Goal: Information Seeking & Learning: Learn about a topic

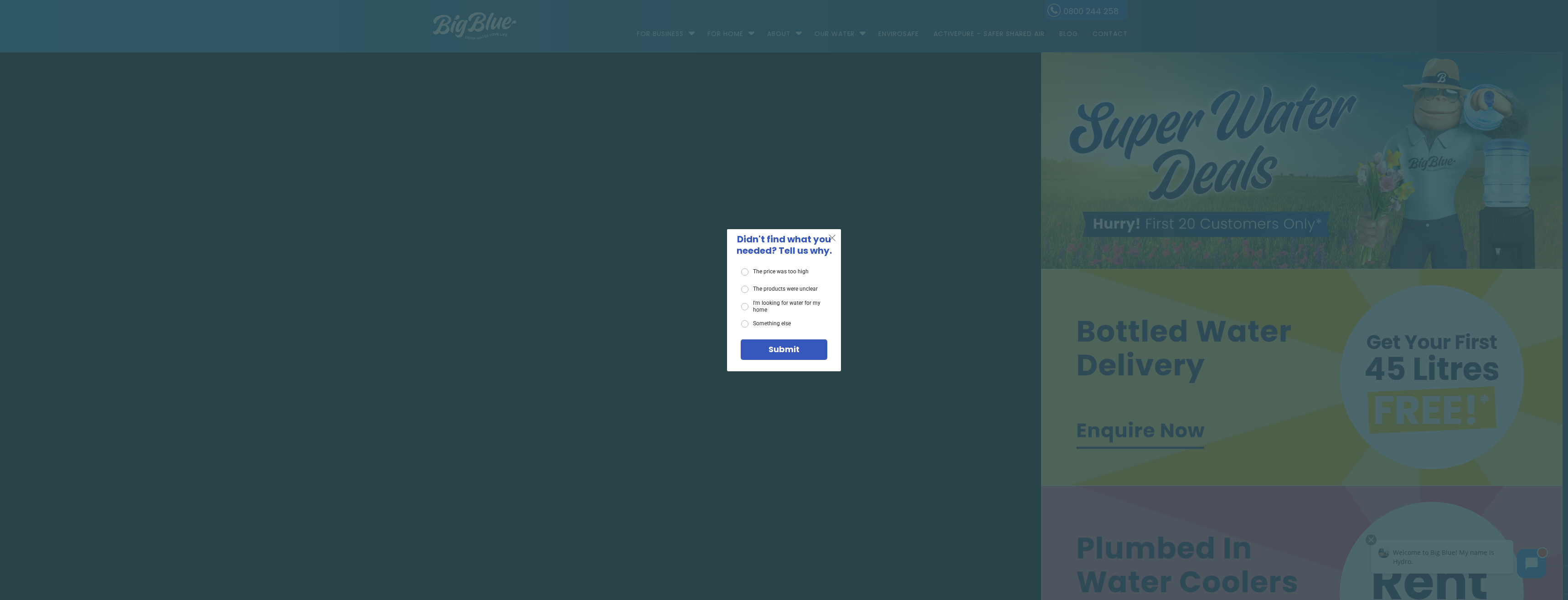
click at [836, 234] on span "X" at bounding box center [833, 238] width 8 height 12
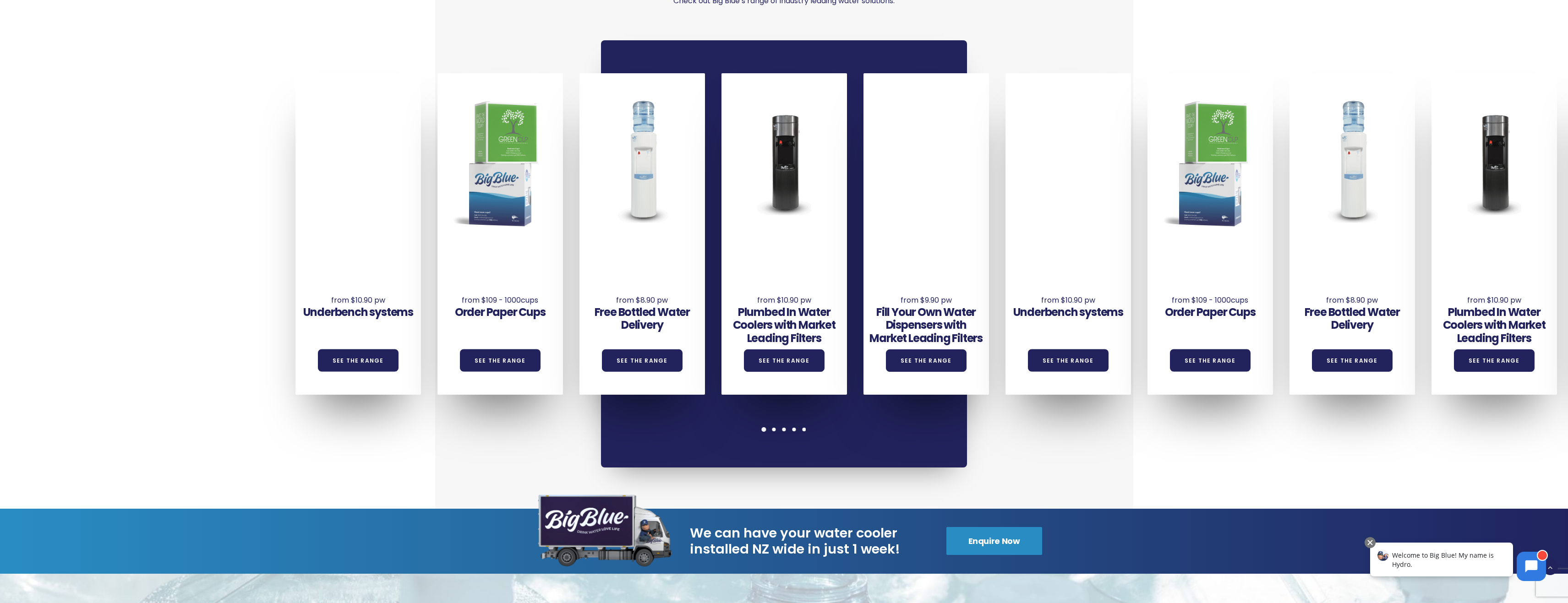
scroll to position [962, 0]
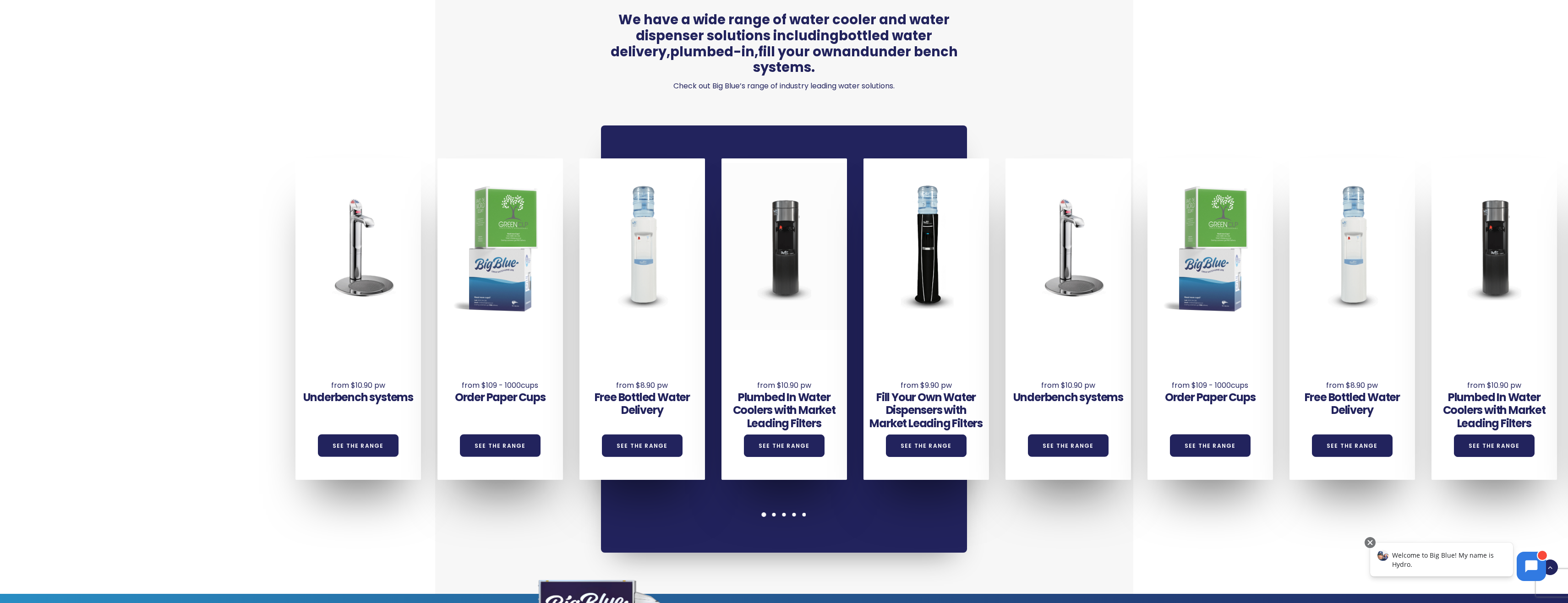
click at [796, 220] on div at bounding box center [785, 246] width 126 height 167
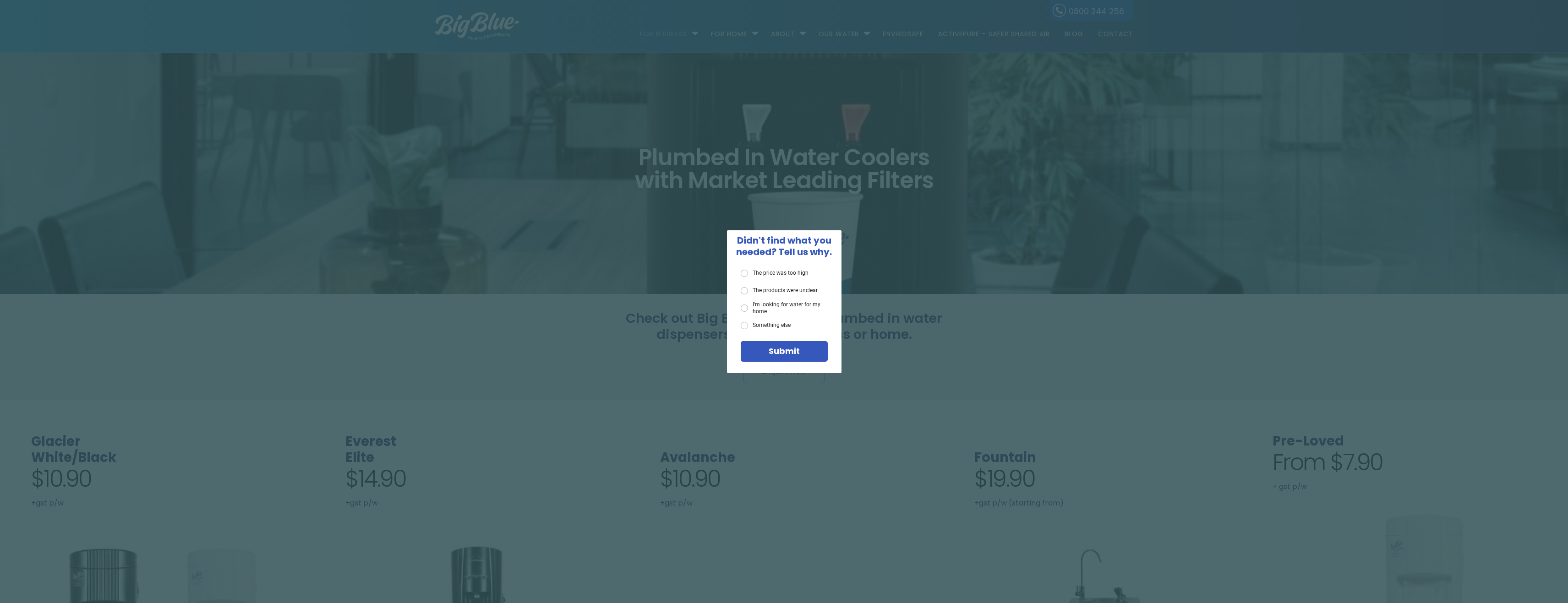
scroll to position [229, 0]
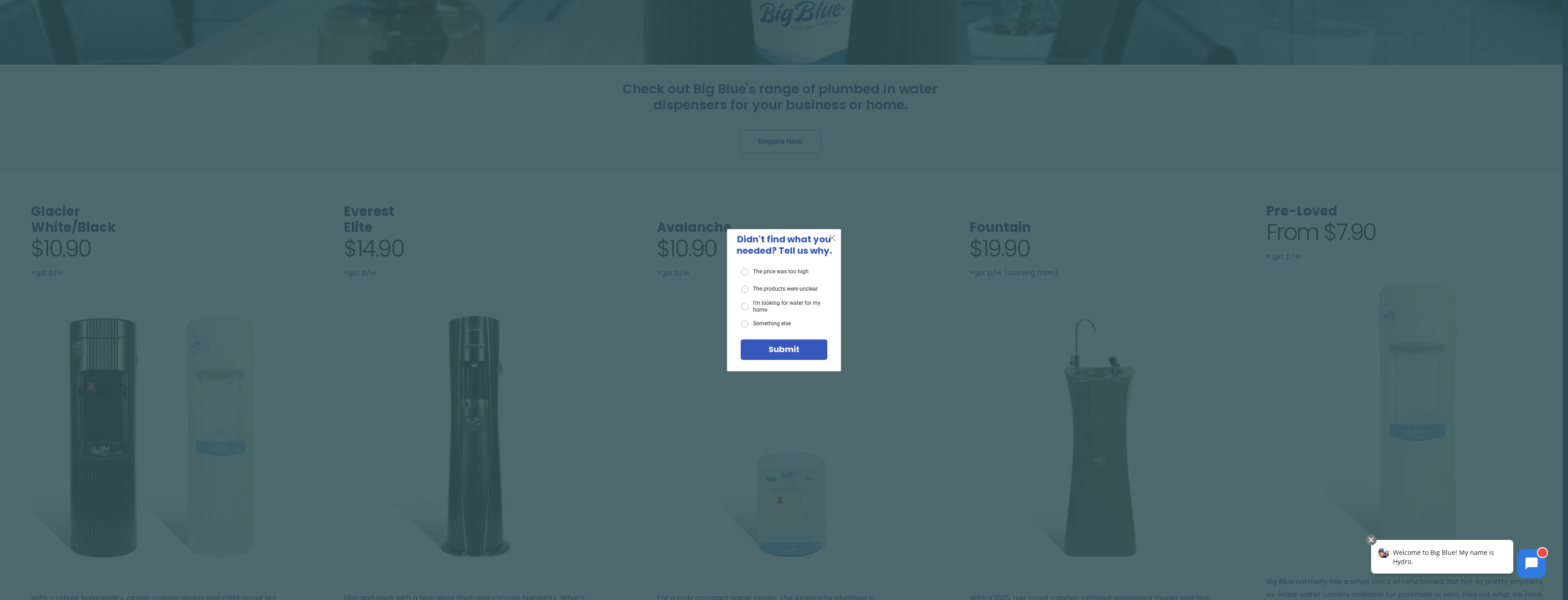
click at [833, 236] on span "X" at bounding box center [833, 238] width 8 height 12
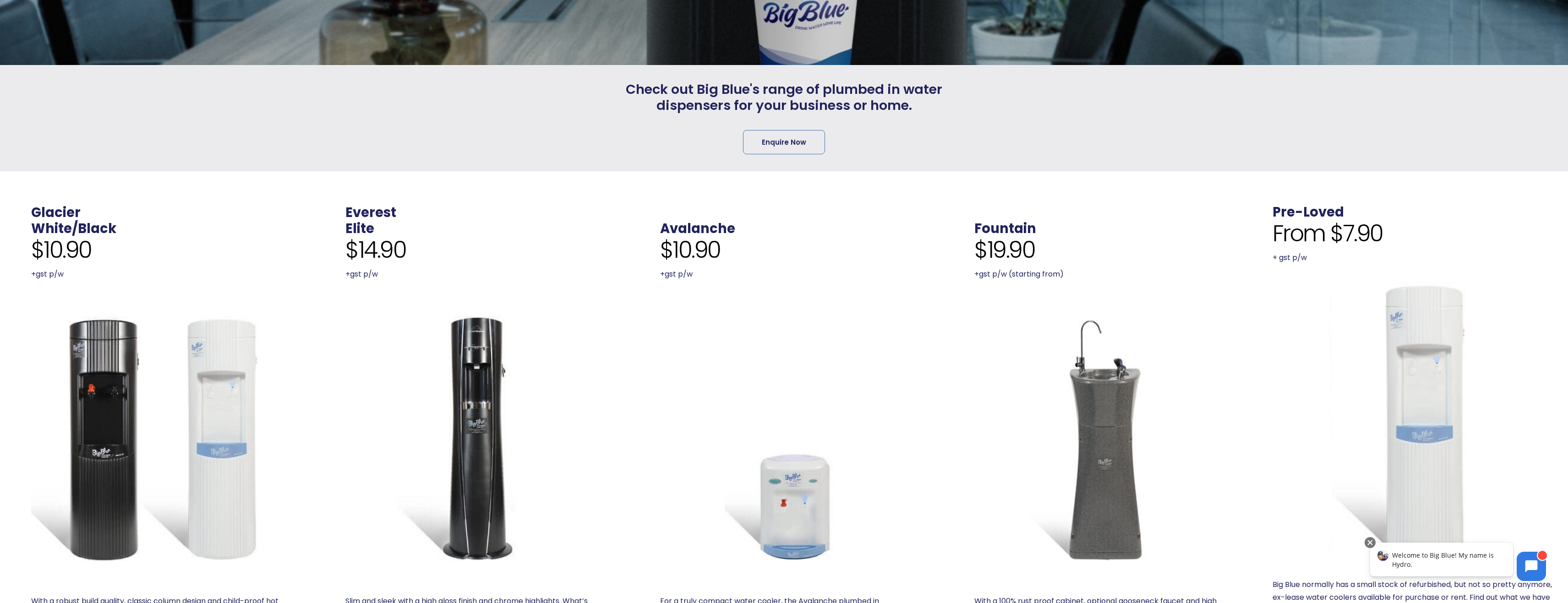
scroll to position [412, 0]
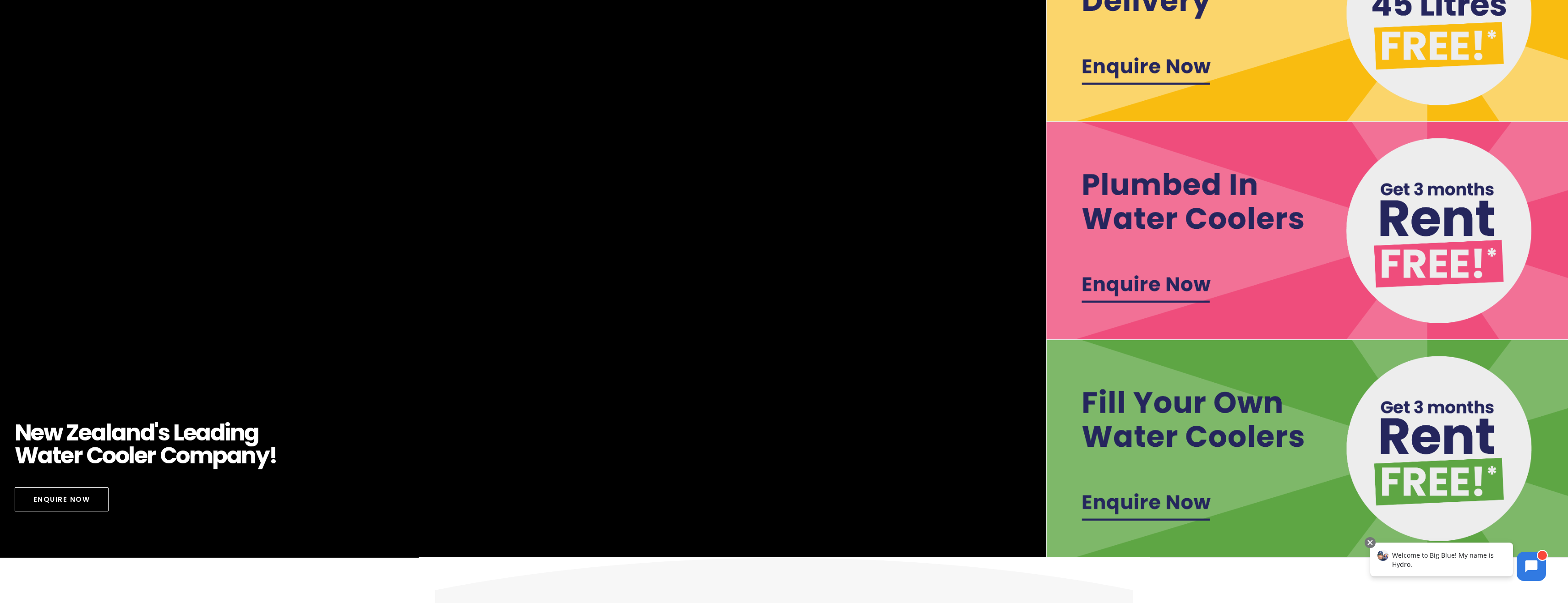
scroll to position [2, 0]
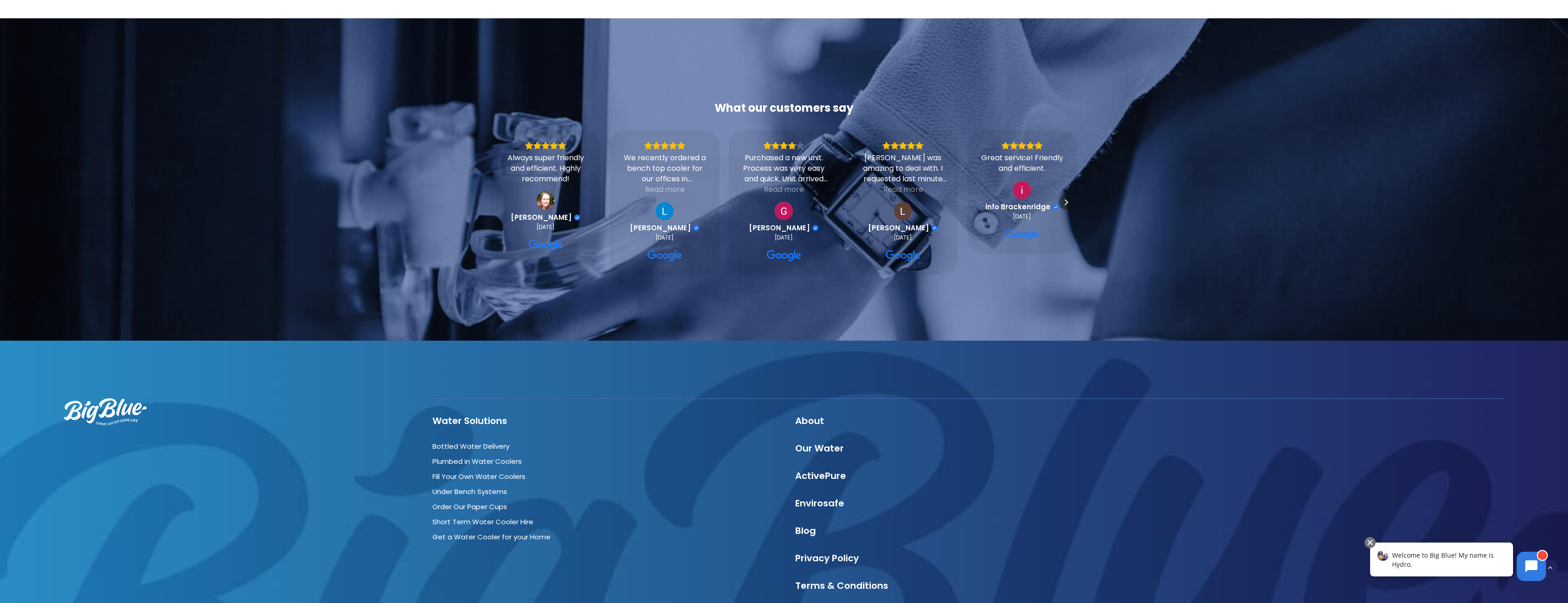
scroll to position [2981, 0]
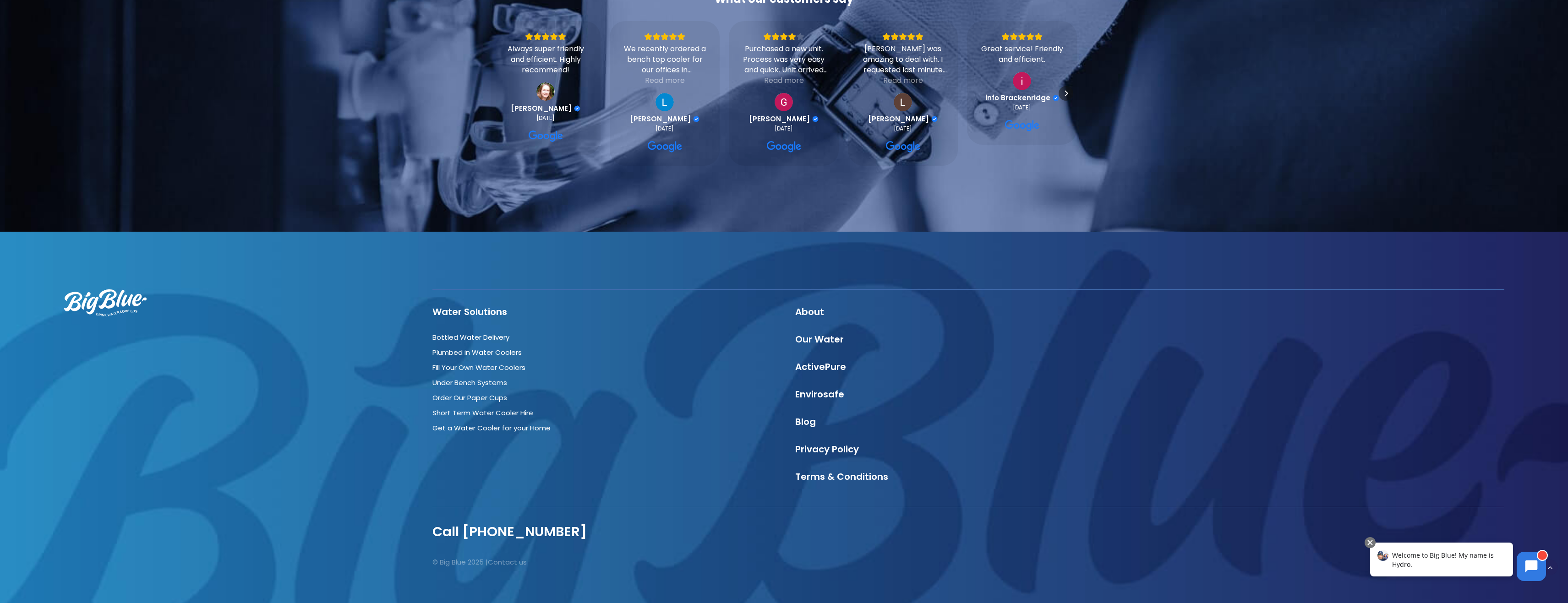
drag, startPoint x: 1572, startPoint y: 19, endPoint x: 1576, endPoint y: 529, distance: 510.0
